Goal: Task Accomplishment & Management: Use online tool/utility

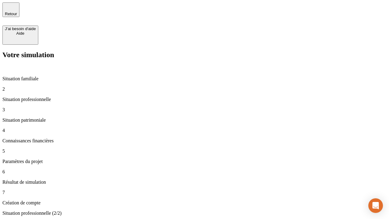
type input "30 000"
type input "1 000"
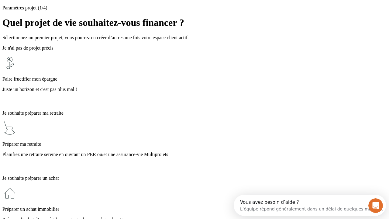
scroll to position [5, 0]
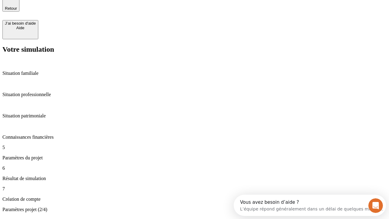
type input "40"
type input "200 000"
type input "640"
